Goal: Check status: Check status

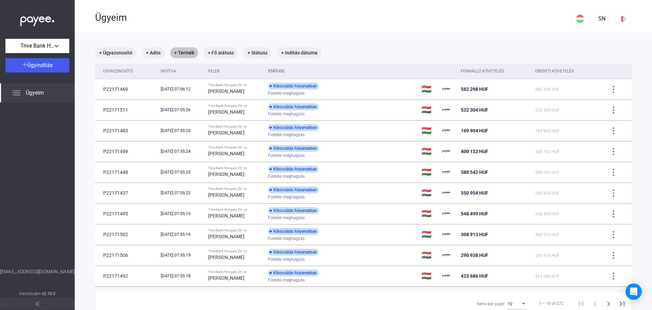
click at [189, 53] on mat-chip "+ Termék" at bounding box center [184, 52] width 28 height 11
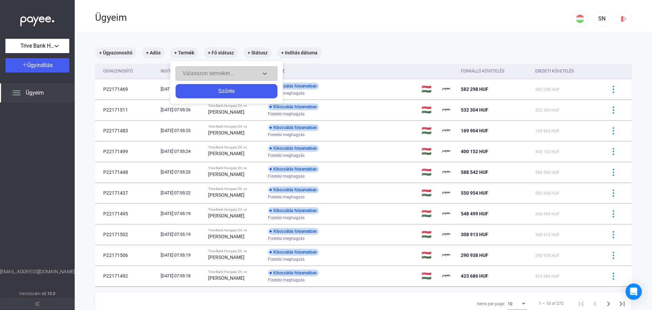
click at [231, 73] on span "Válasszon terméket..." at bounding box center [208, 73] width 51 height 6
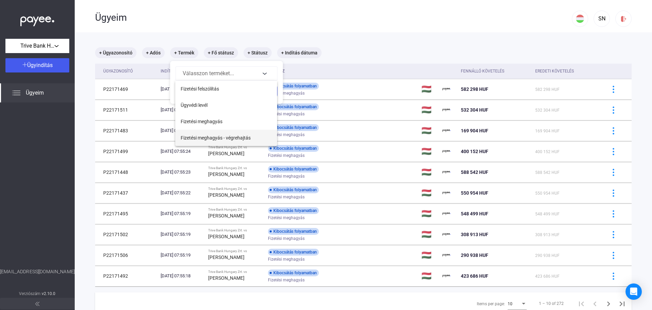
click at [232, 139] on span "Fizetési meghagyás - végrehajtás" at bounding box center [216, 138] width 70 height 8
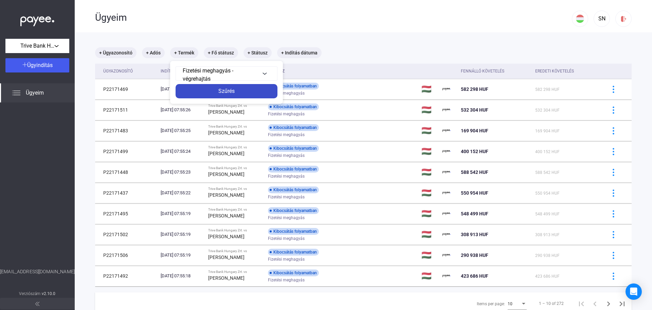
click at [236, 94] on div "Szűrés" at bounding box center [227, 91] width 98 height 8
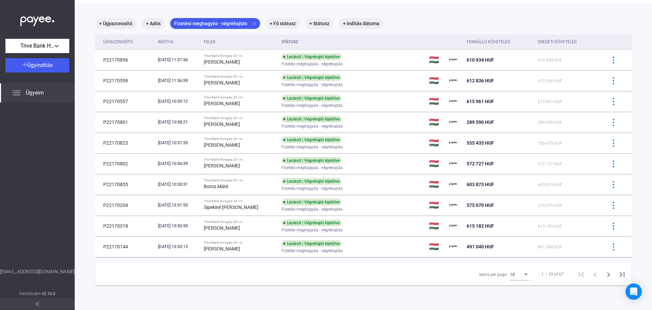
scroll to position [32, 0]
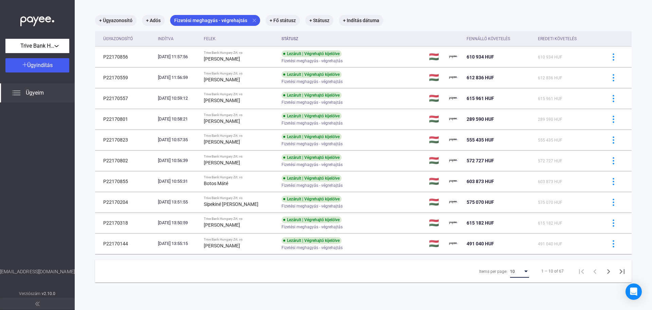
click at [523, 269] on div "Items per page:" at bounding box center [526, 270] width 6 height 5
click at [510, 284] on span "25" at bounding box center [515, 283] width 19 height 8
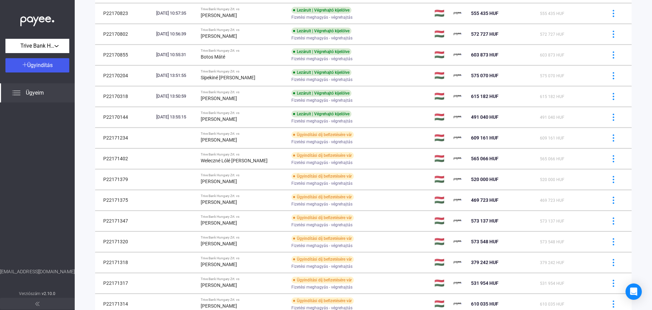
scroll to position [160, 0]
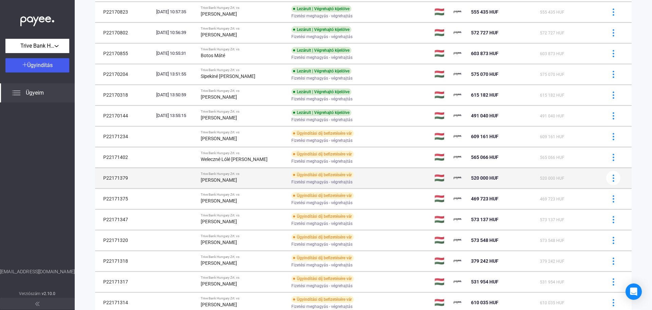
click at [381, 175] on div "Ügyindítási díj befizetésére vár Fizetési meghagyás - végrehajtás" at bounding box center [346, 177] width 108 height 13
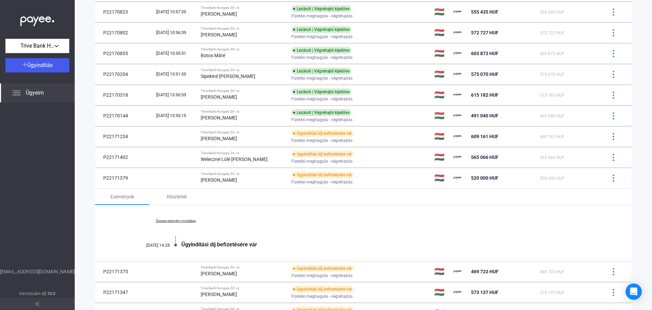
click at [181, 221] on link "Összes esemény mutatása" at bounding box center [175, 221] width 93 height 4
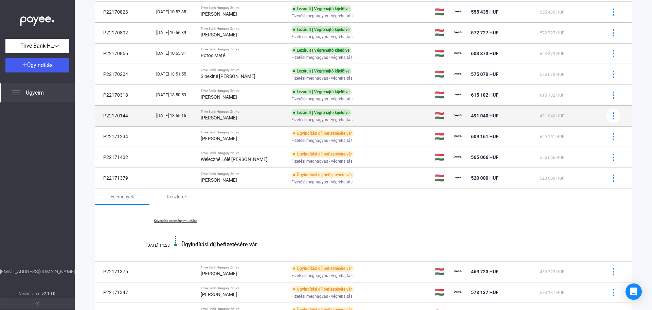
click at [372, 111] on div "Lezárult | Végrehajtó kijelölve Fizetési meghagyás - végrehajtás" at bounding box center [346, 115] width 108 height 13
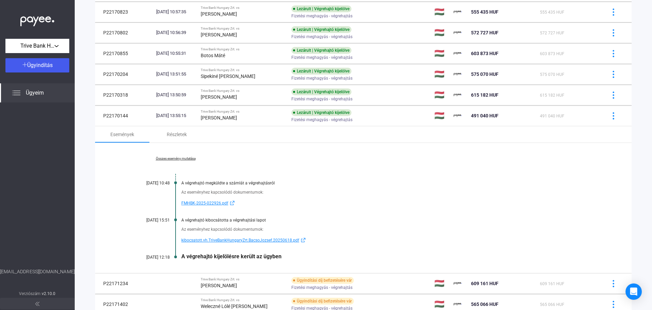
click at [185, 156] on link "Összes esemény mutatása" at bounding box center [175, 158] width 93 height 4
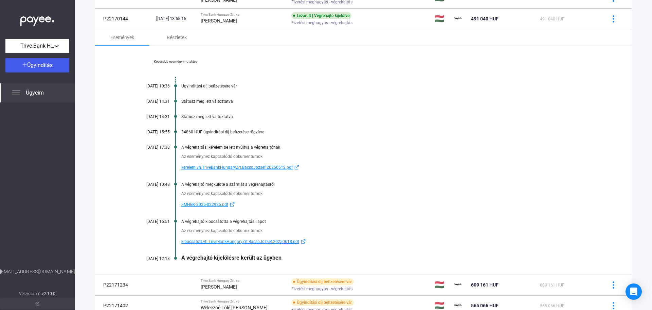
scroll to position [263, 0]
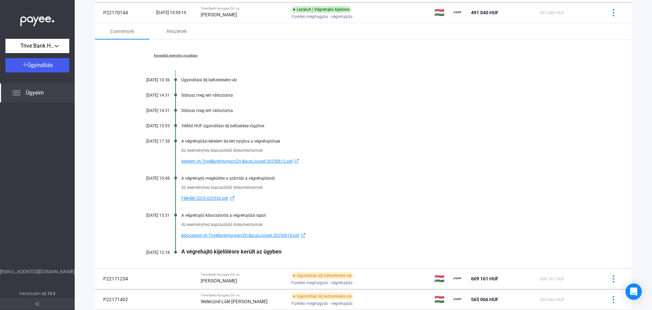
click at [248, 160] on span "kerelem.vh.TriveBankHungaryZrt.BacsoJozsef.20250612.pdf" at bounding box center [236, 161] width 111 height 8
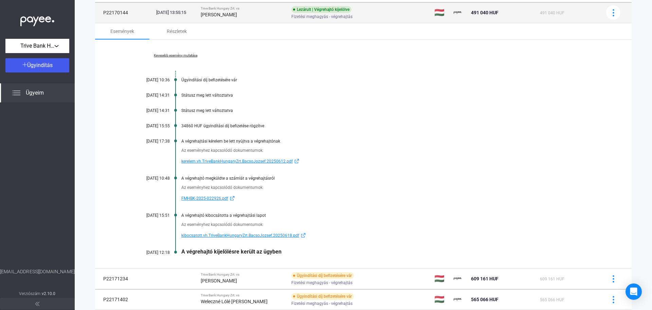
click at [410, 15] on td "Lezárult | Végrehajtó kijelölve Fizetési meghagyás - végrehajtás" at bounding box center [360, 12] width 143 height 20
